Goal: Transaction & Acquisition: Purchase product/service

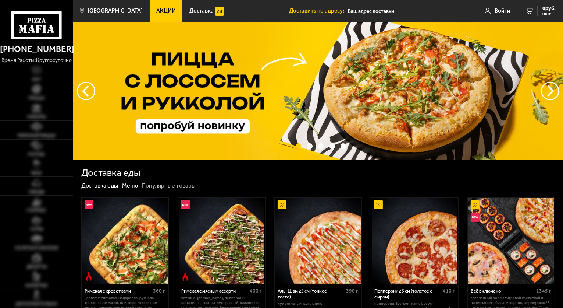
type input "[STREET_ADDRESS][PERSON_NAME]"
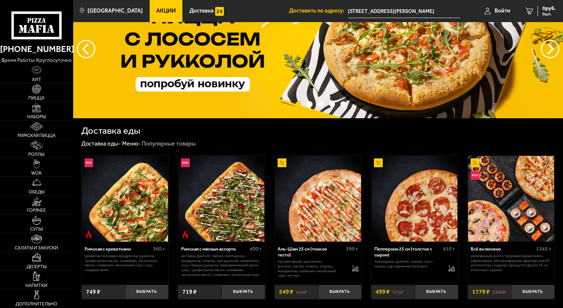
scroll to position [74, 0]
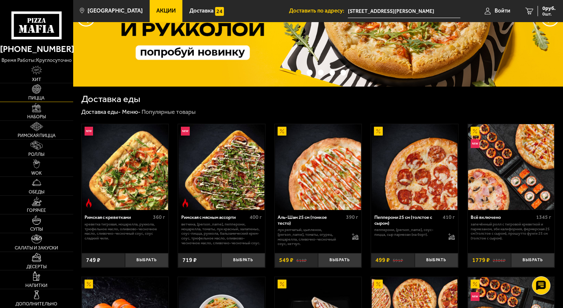
click at [36, 94] on link "Пицца" at bounding box center [36, 92] width 73 height 18
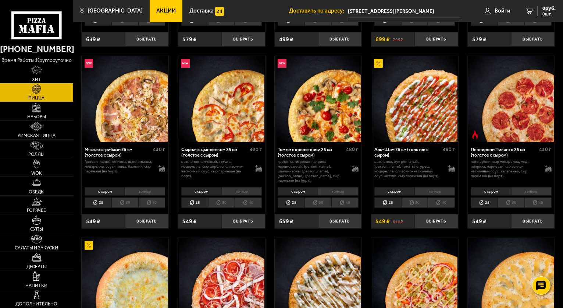
scroll to position [258, 0]
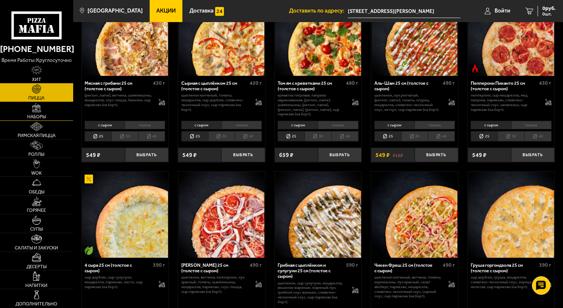
click at [39, 116] on span "Наборы" at bounding box center [36, 116] width 19 height 5
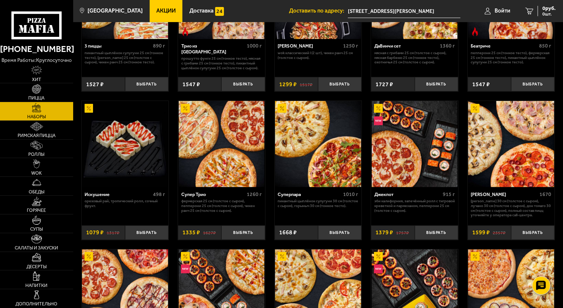
scroll to position [258, 0]
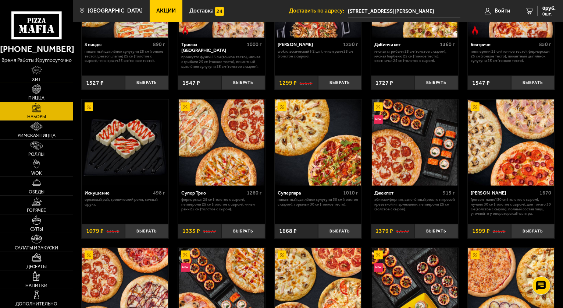
click at [37, 75] on img at bounding box center [36, 70] width 11 height 9
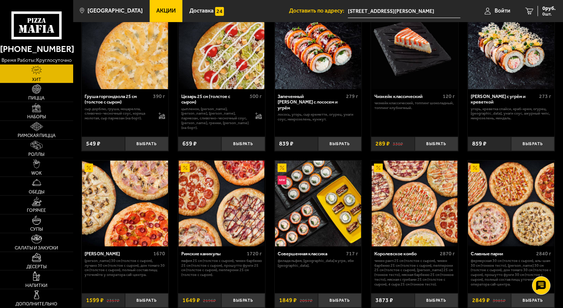
scroll to position [289, 0]
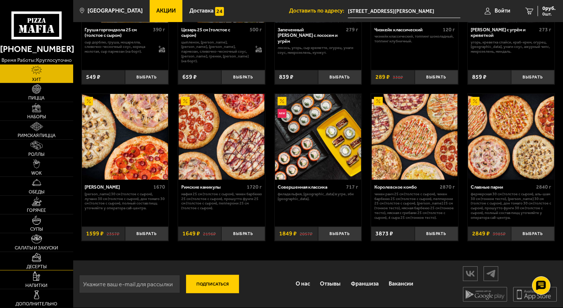
click at [37, 258] on img at bounding box center [37, 256] width 10 height 9
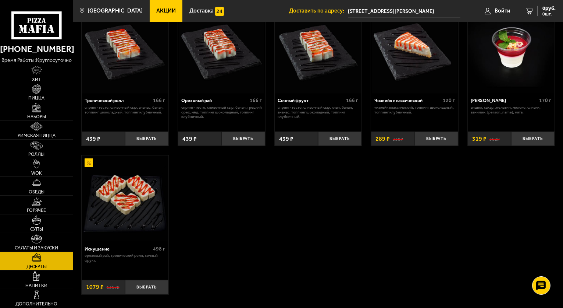
scroll to position [256, 0]
